Goal: Task Accomplishment & Management: Complete application form

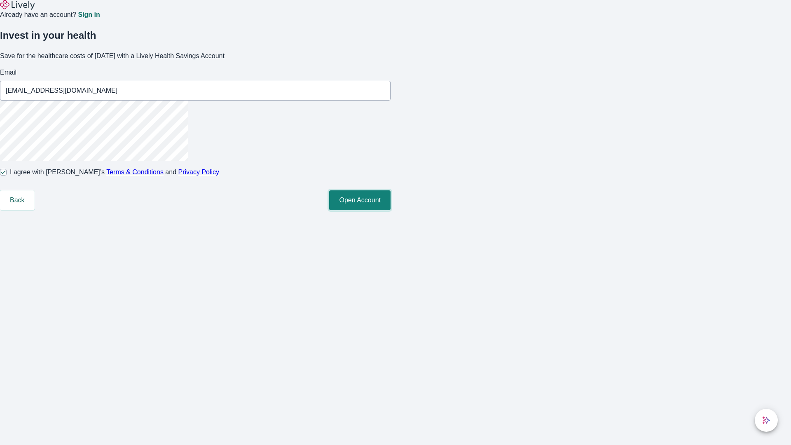
click at [391, 210] on button "Open Account" at bounding box center [359, 200] width 61 height 20
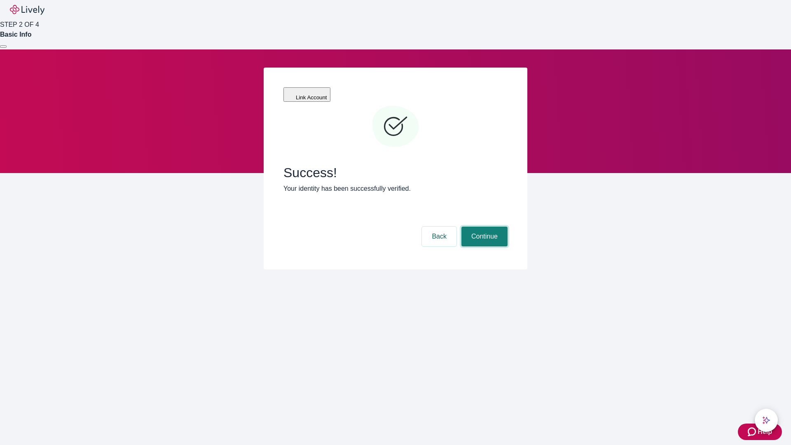
click at [483, 227] on button "Continue" at bounding box center [485, 237] width 46 height 20
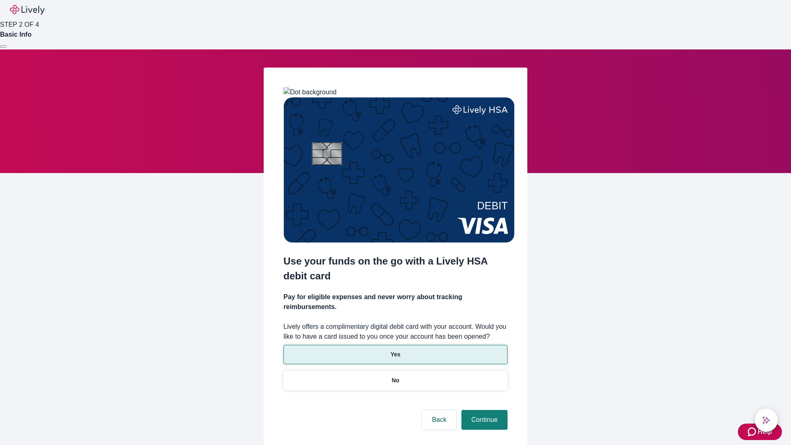
click at [395, 350] on p "Yes" at bounding box center [396, 354] width 10 height 9
click at [483, 410] on button "Continue" at bounding box center [485, 420] width 46 height 20
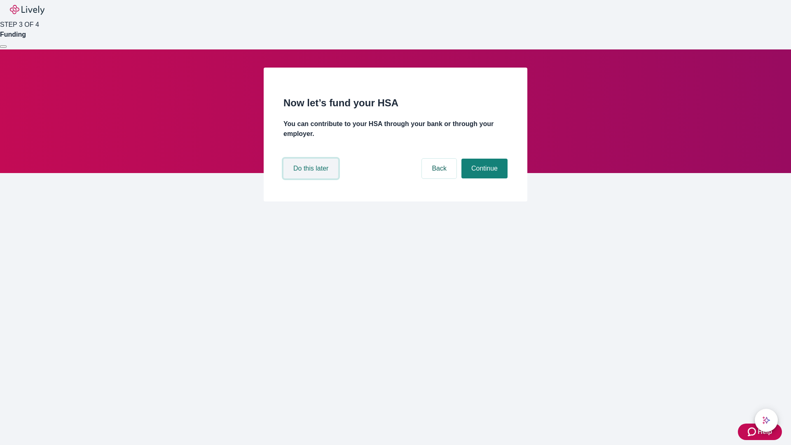
click at [312, 178] on button "Do this later" at bounding box center [311, 169] width 55 height 20
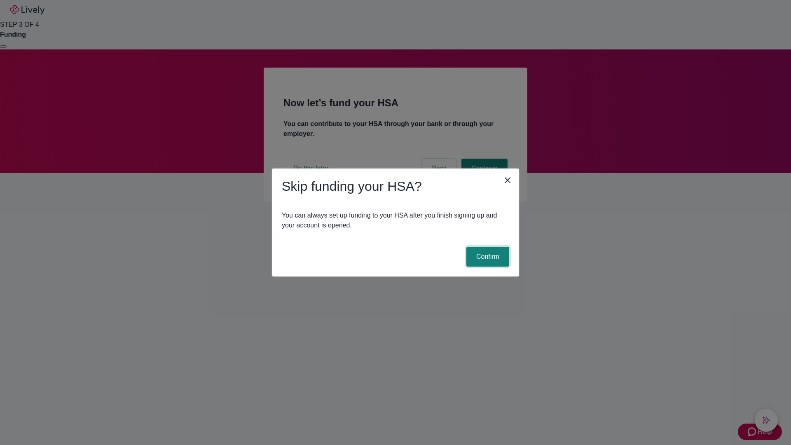
click at [487, 257] on button "Confirm" at bounding box center [487, 257] width 43 height 20
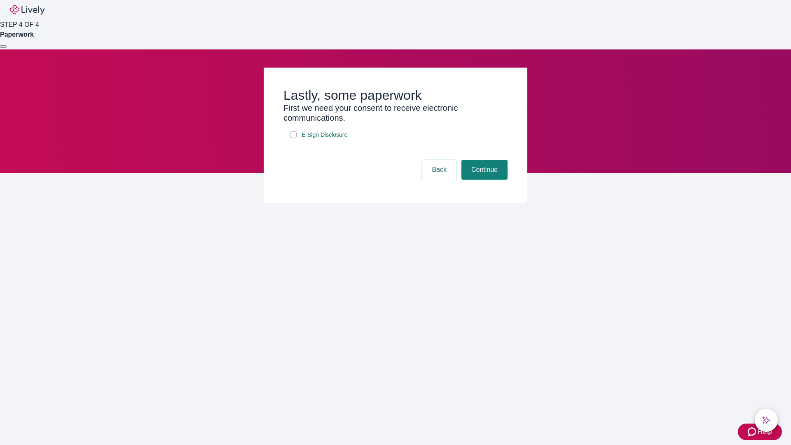
click at [293, 138] on input "E-Sign Disclosure" at bounding box center [293, 134] width 7 height 7
checkbox input "true"
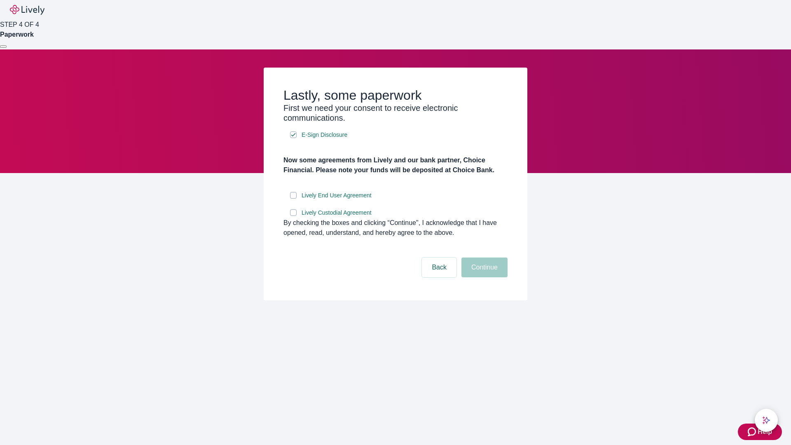
click at [293, 199] on input "Lively End User Agreement" at bounding box center [293, 195] width 7 height 7
checkbox input "true"
click at [293, 216] on input "Lively Custodial Agreement" at bounding box center [293, 212] width 7 height 7
checkbox input "true"
click at [483, 277] on button "Continue" at bounding box center [485, 268] width 46 height 20
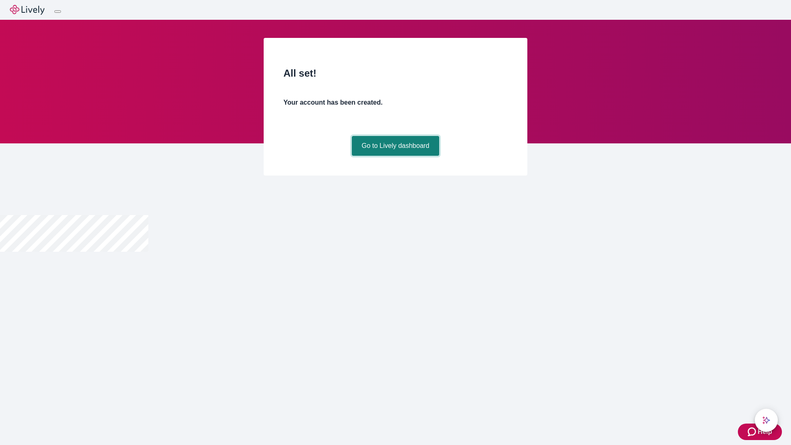
click at [395, 156] on link "Go to Lively dashboard" at bounding box center [396, 146] width 88 height 20
